Goal: Information Seeking & Learning: Find specific fact

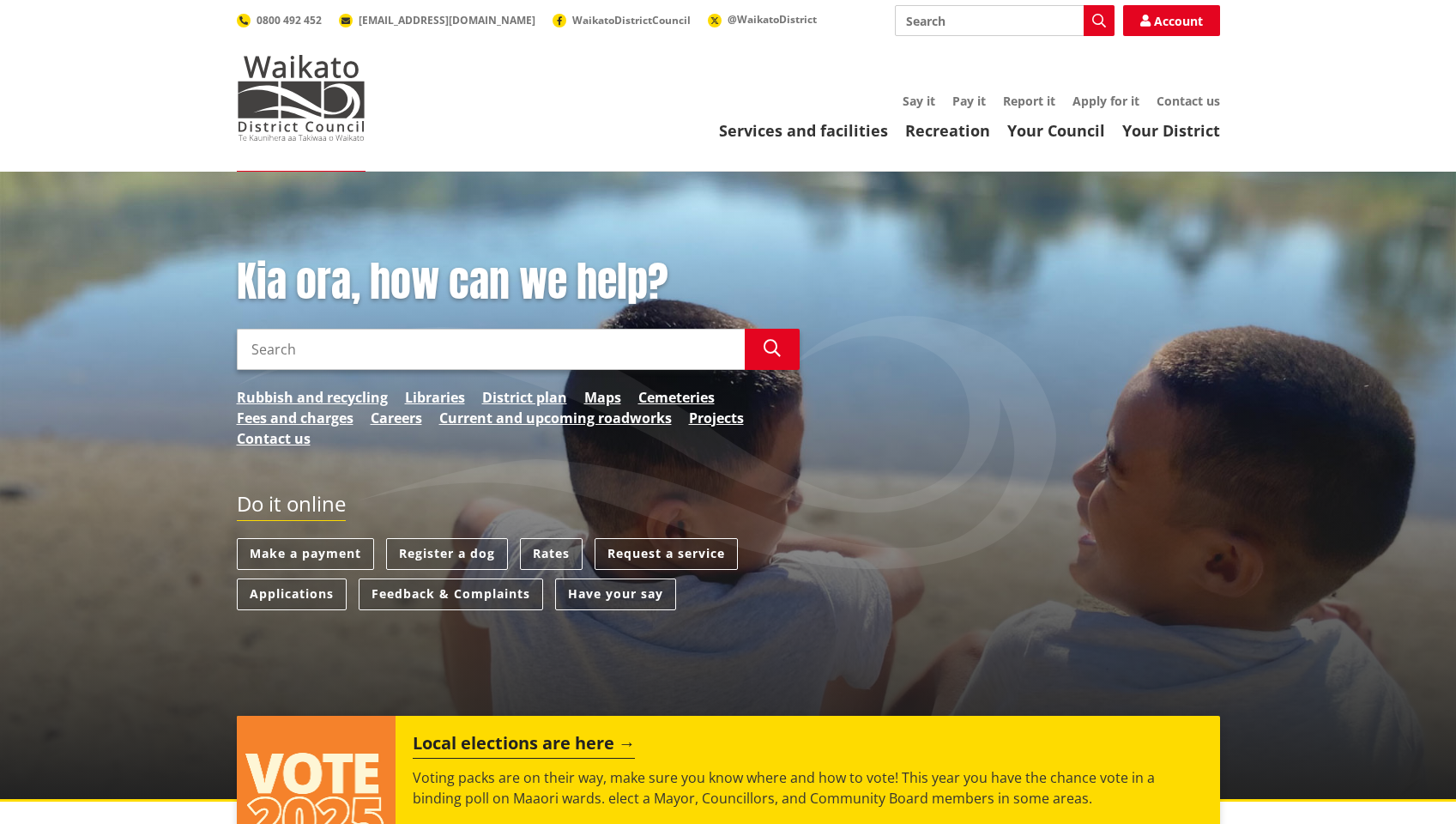
click at [344, 358] on input "Search" at bounding box center [491, 349] width 508 height 41
paste input "Connectivity Strategy"
click at [250, 350] on input "Connectivity Strategy"" at bounding box center [491, 349] width 508 height 41
type input ""Connectivity Strategy""
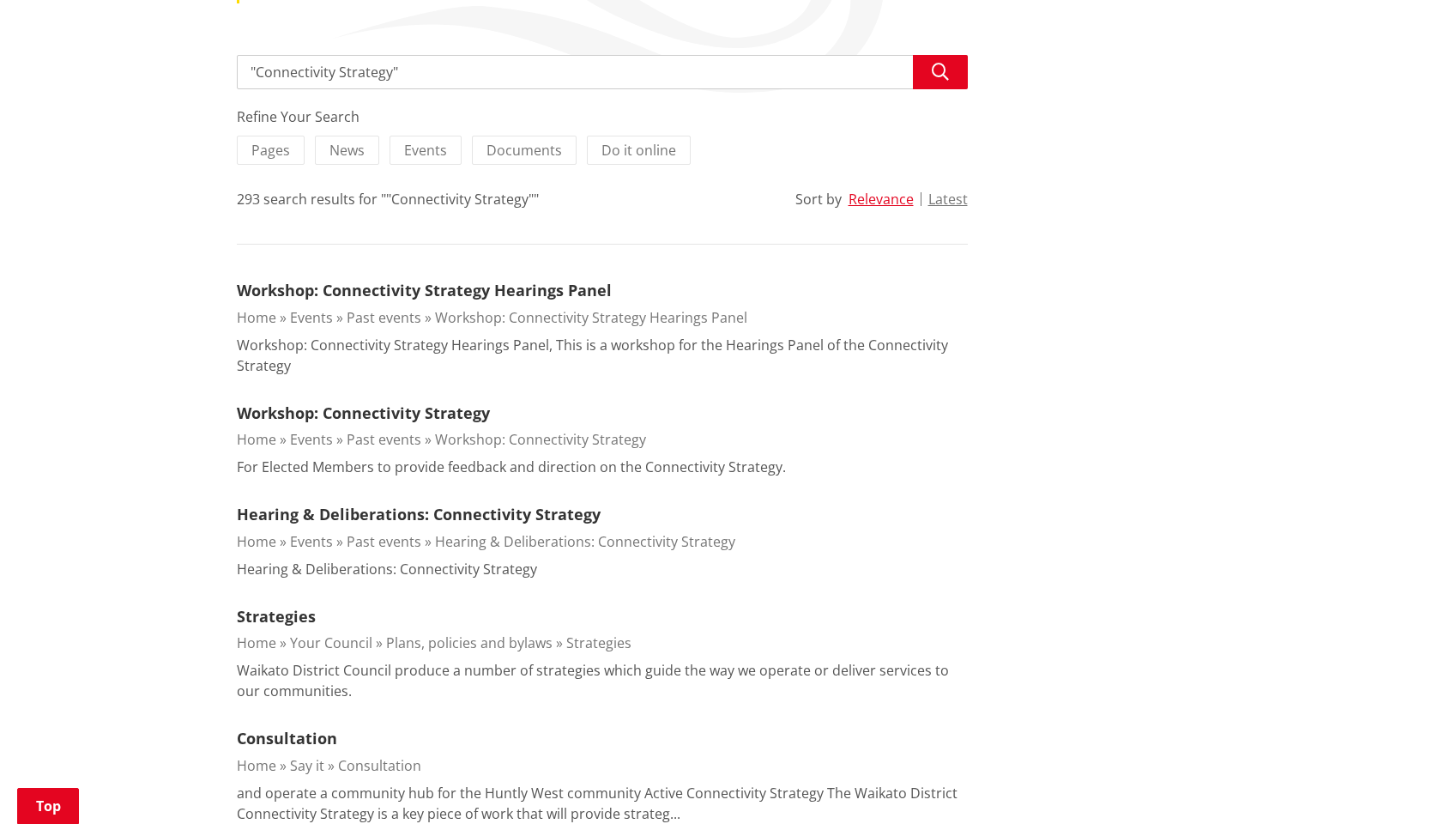
scroll to position [287, 0]
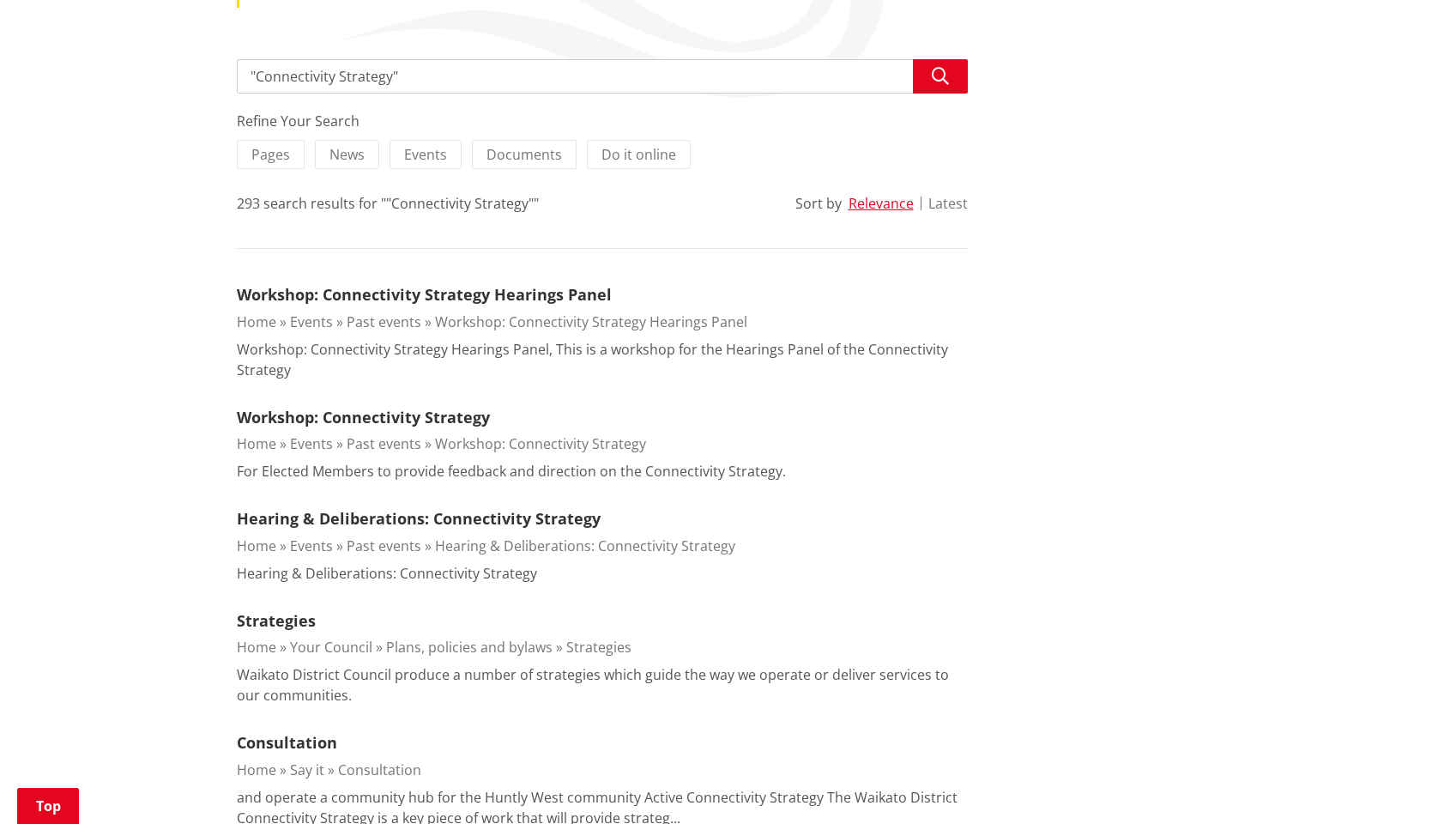
click at [953, 198] on button "Latest" at bounding box center [948, 204] width 40 height 16
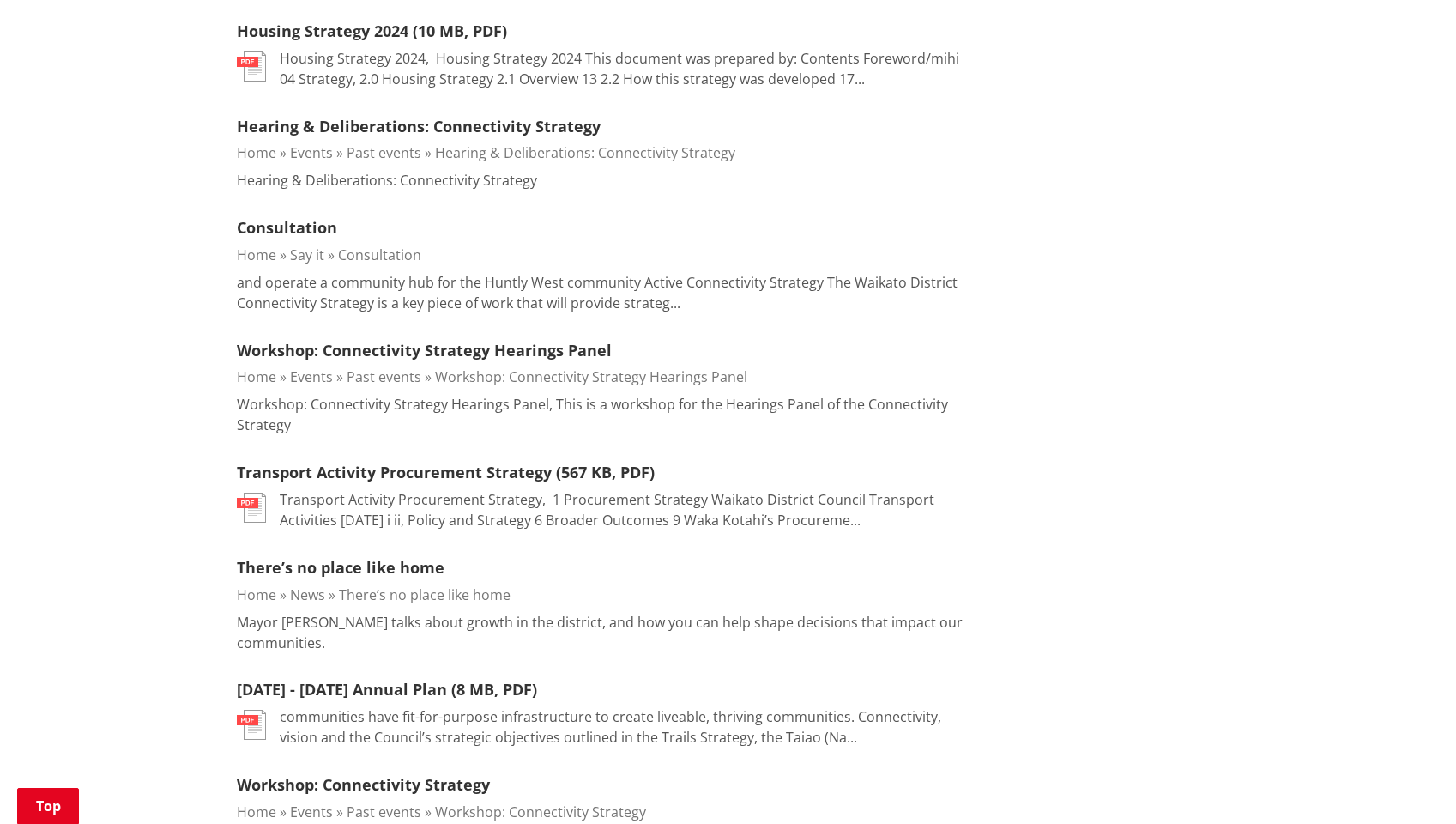
scroll to position [762, 0]
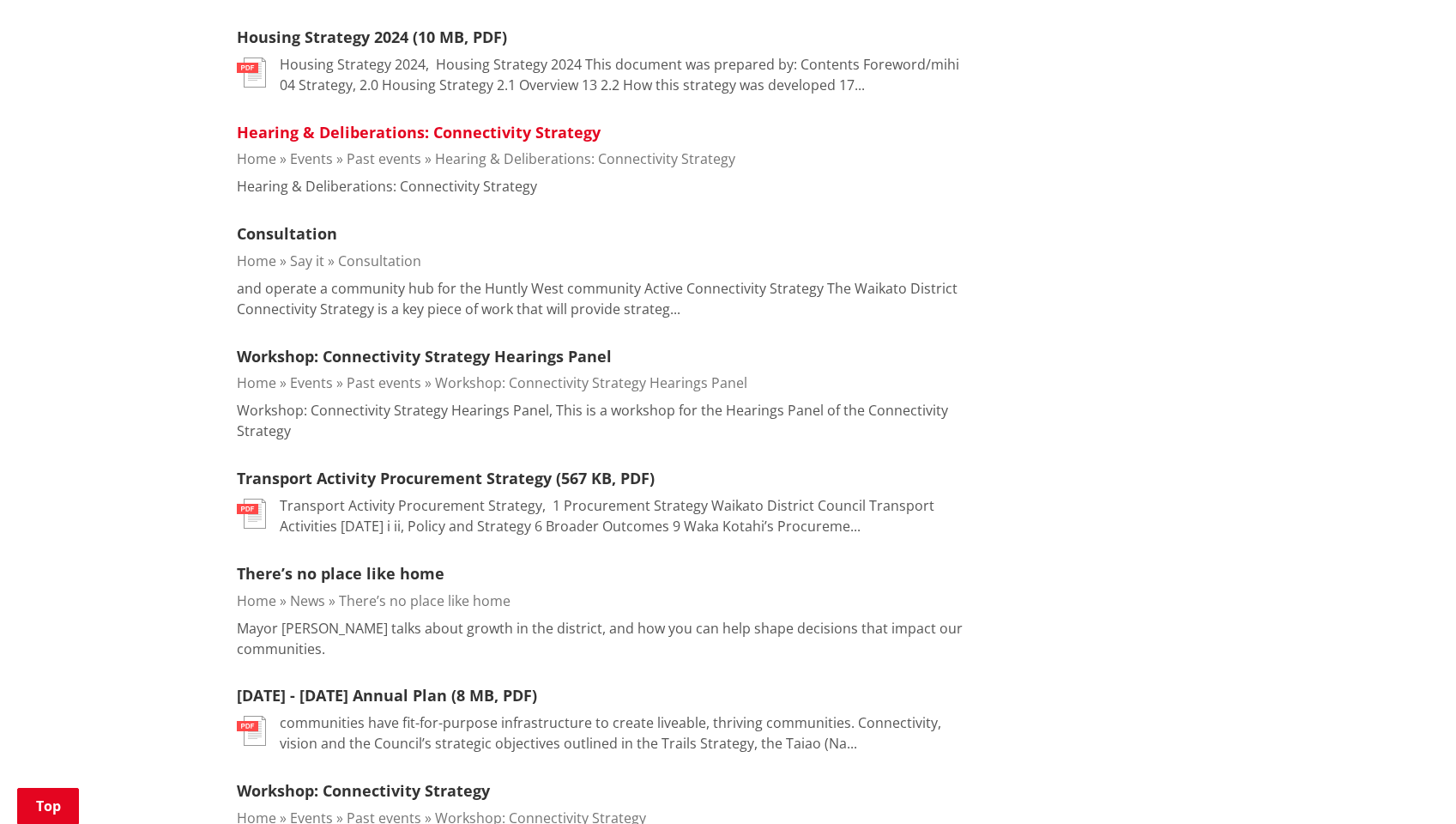
click at [407, 133] on link "Hearing & Deliberations: Connectivity Strategy" at bounding box center [419, 132] width 364 height 21
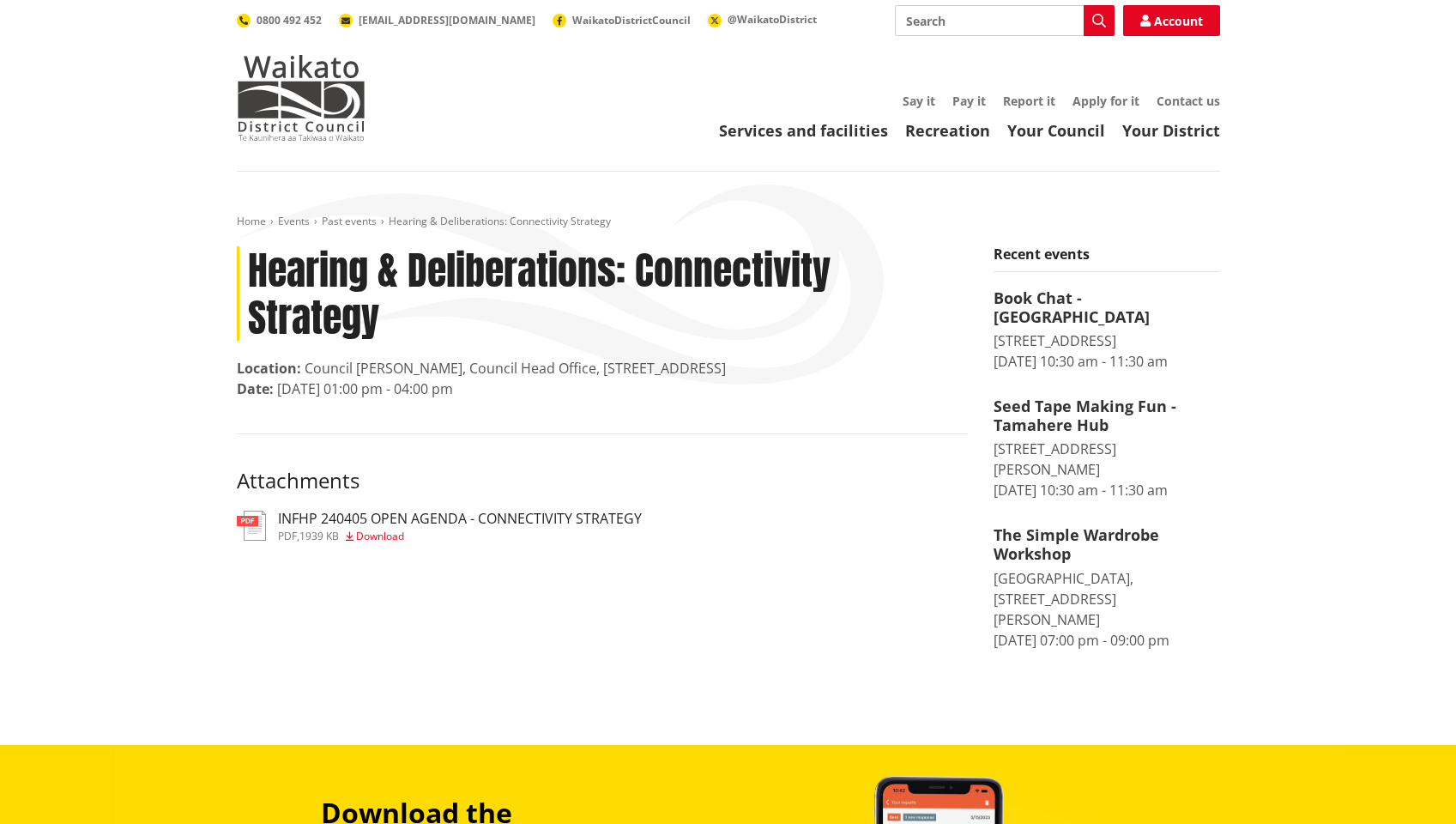
click at [437, 514] on h3 "INFHP 240405 OPEN AGENDA - CONNECTIVITY STRATEGY" at bounding box center [460, 519] width 364 height 16
